Goal: Check status: Check status

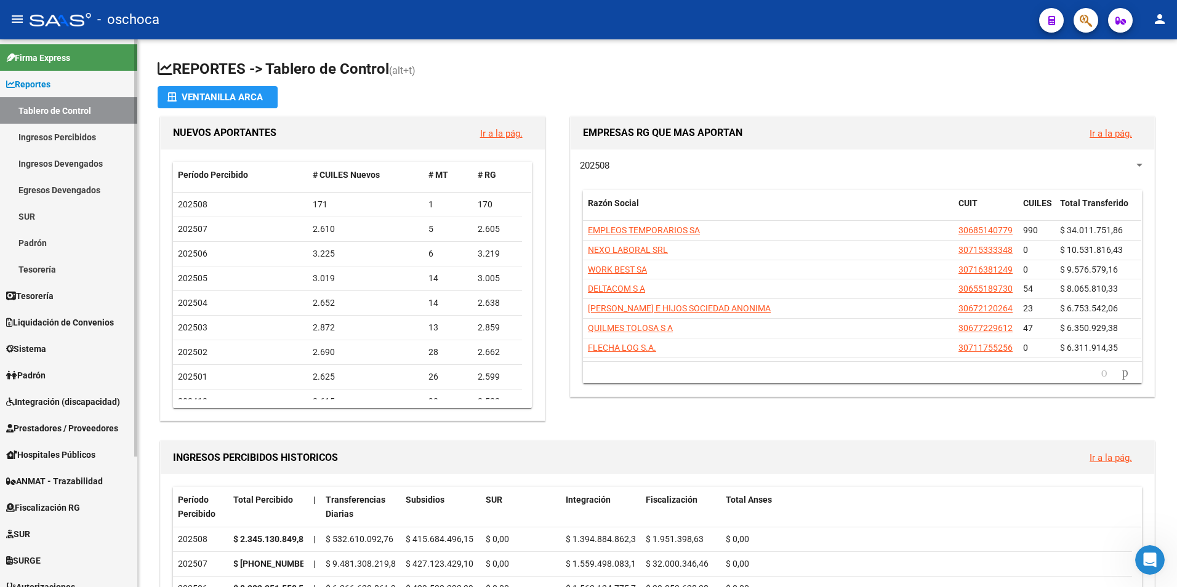
click at [25, 513] on span "Fiscalización RG" at bounding box center [43, 508] width 74 height 14
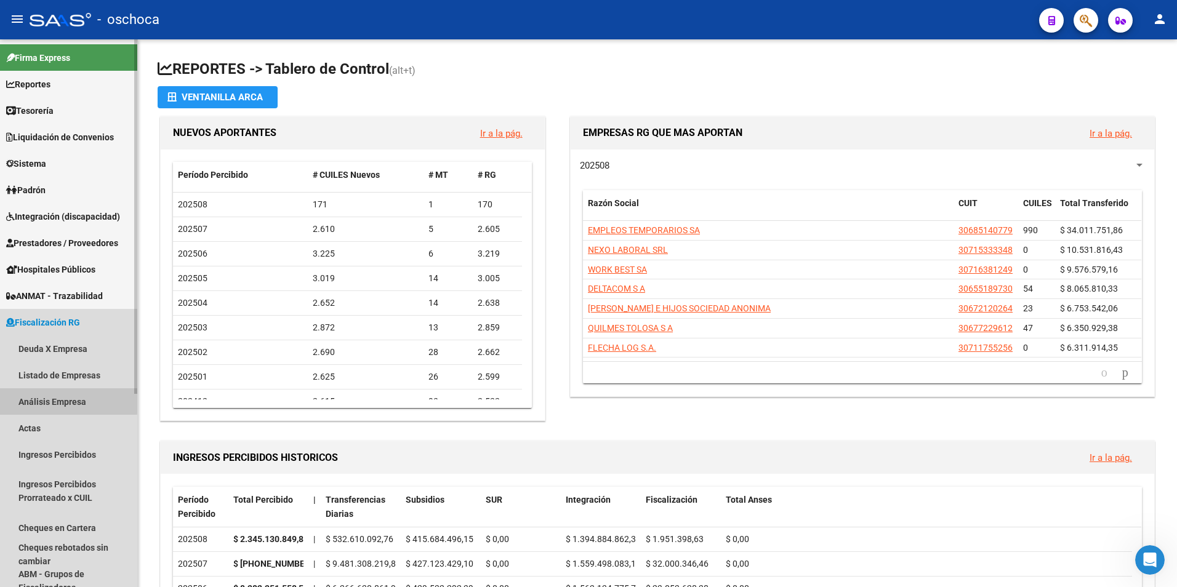
click at [60, 401] on link "Análisis Empresa" at bounding box center [68, 401] width 137 height 26
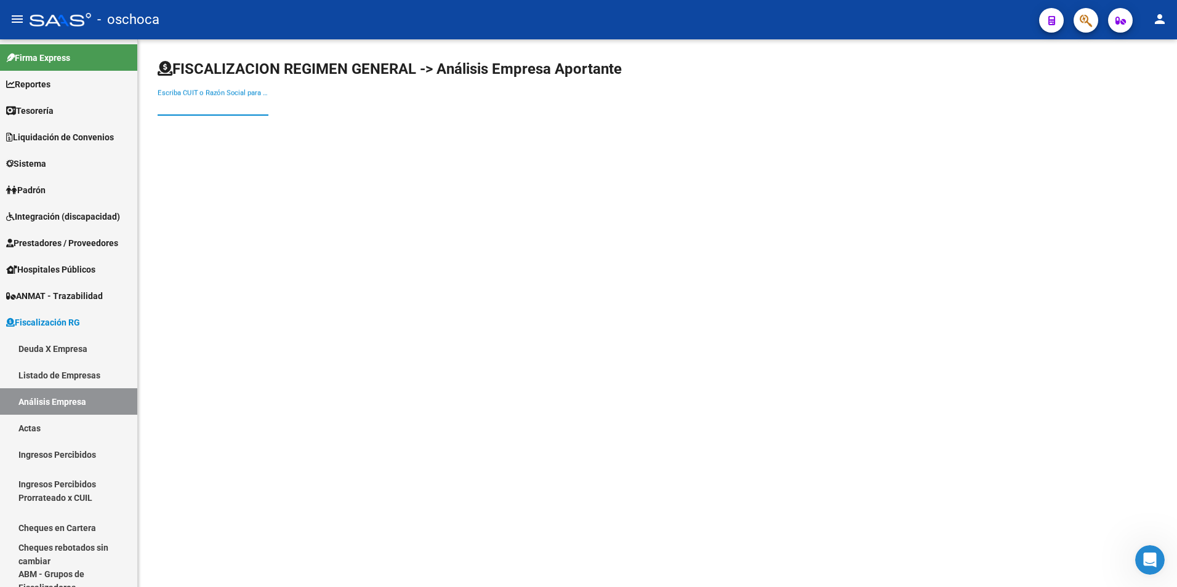
click at [211, 103] on input "Escriba CUIT o Razón Social para buscar" at bounding box center [213, 105] width 111 height 11
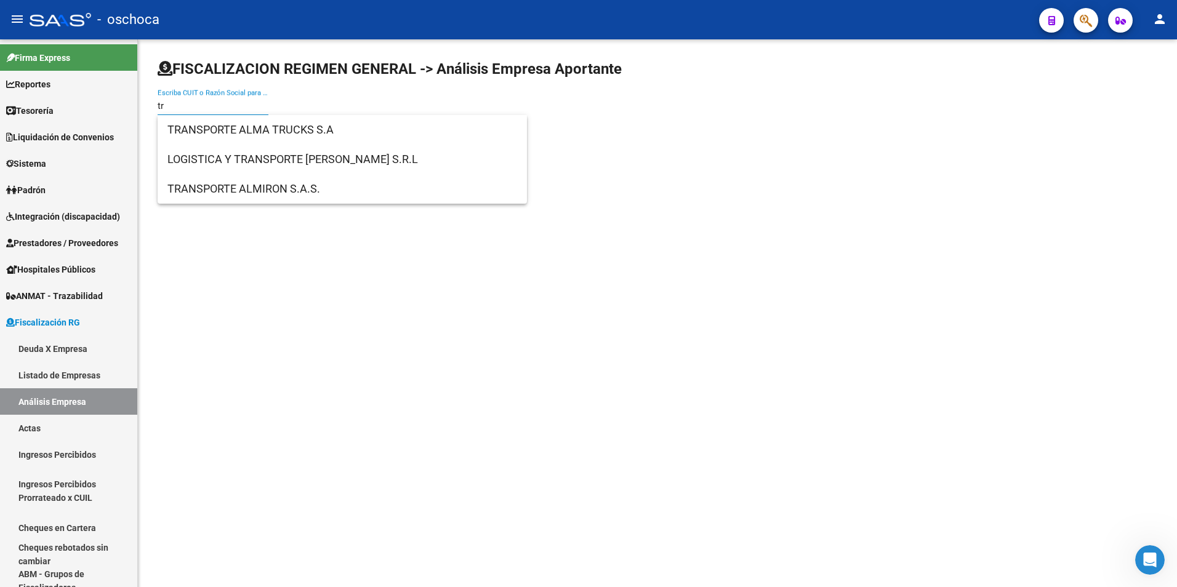
type input "t"
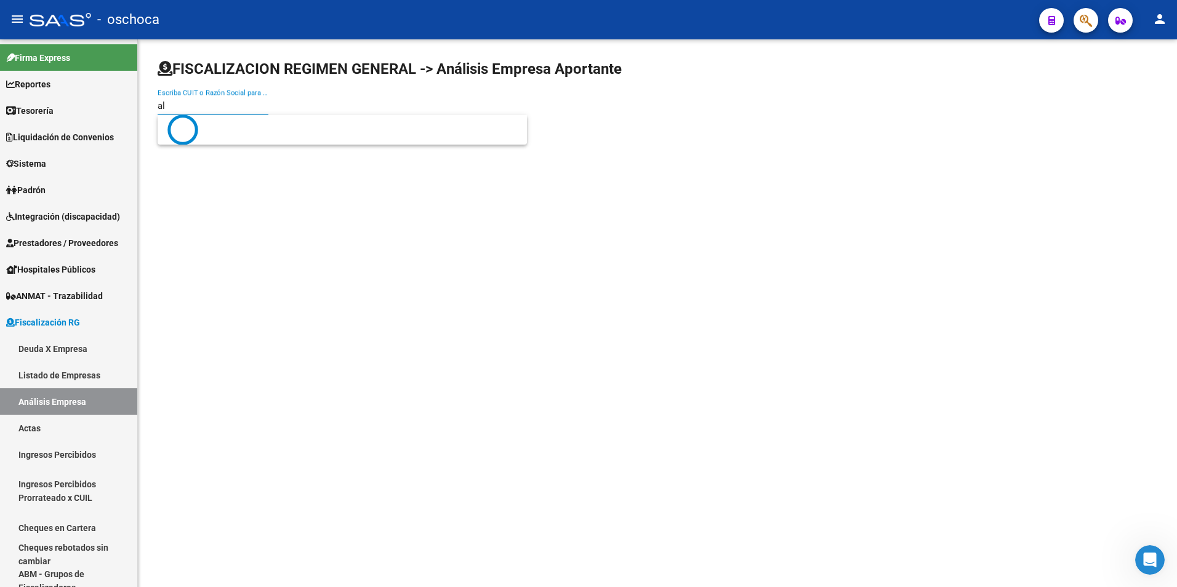
type input "a"
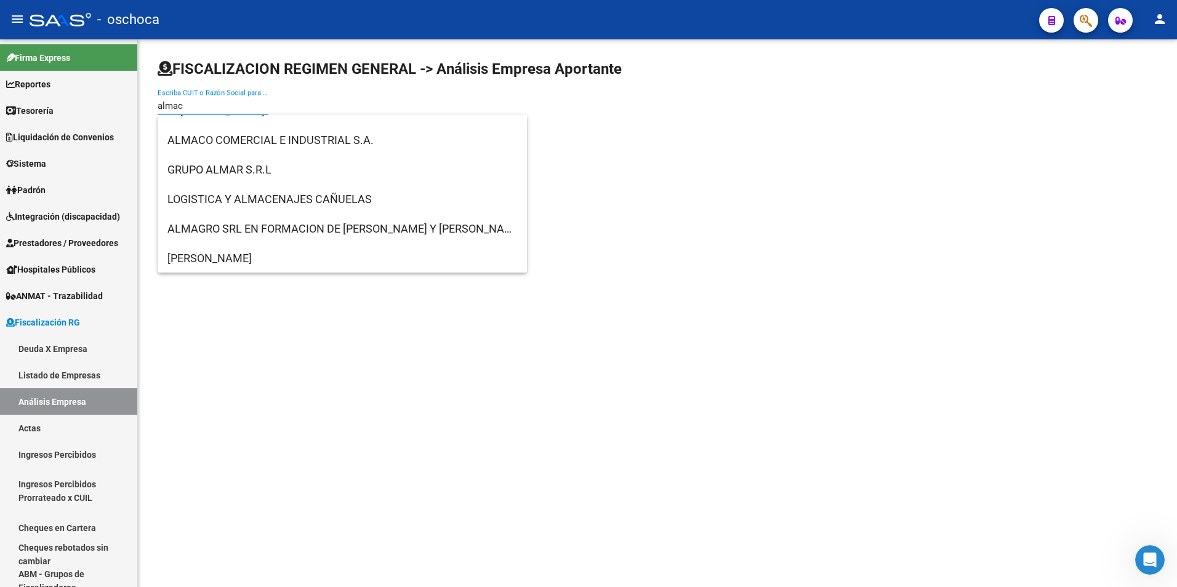
scroll to position [1172, 0]
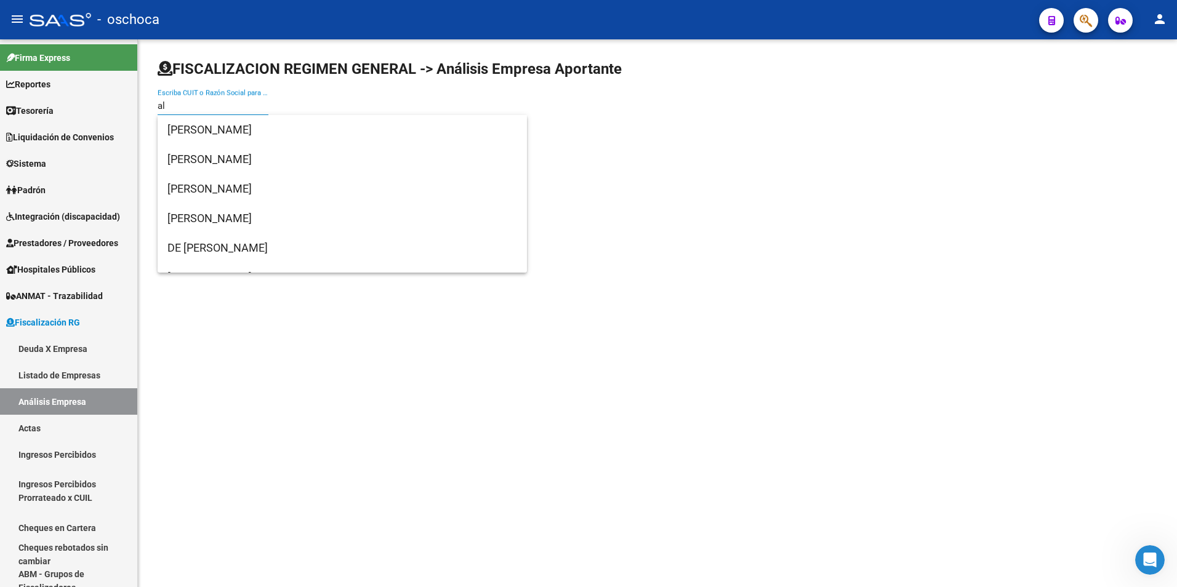
type input "a"
